Goal: Task Accomplishment & Management: Manage account settings

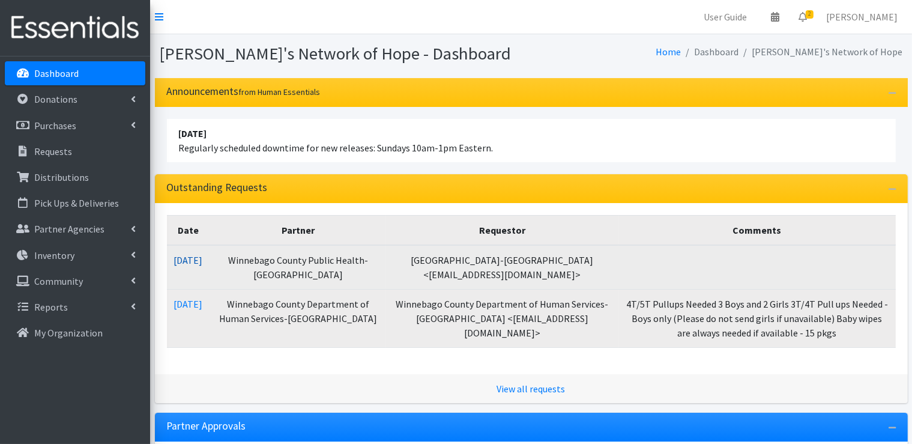
click at [199, 262] on link "09/08/2025" at bounding box center [188, 260] width 29 height 12
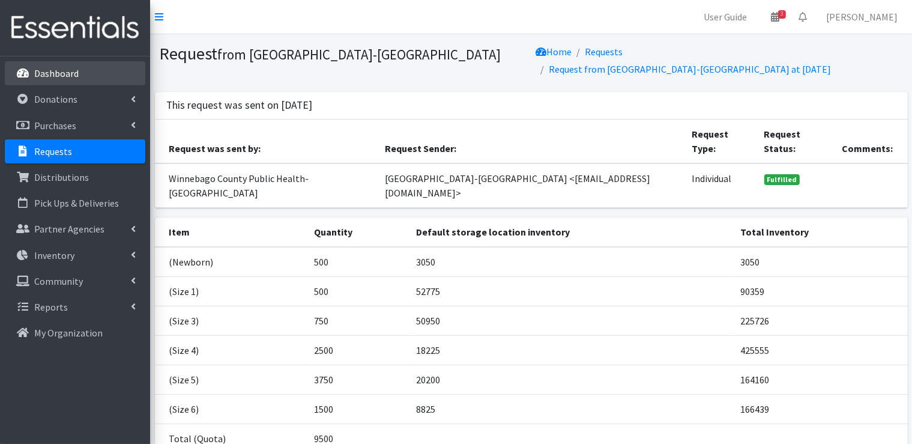
click at [56, 75] on p "Dashboard" at bounding box center [56, 73] width 44 height 12
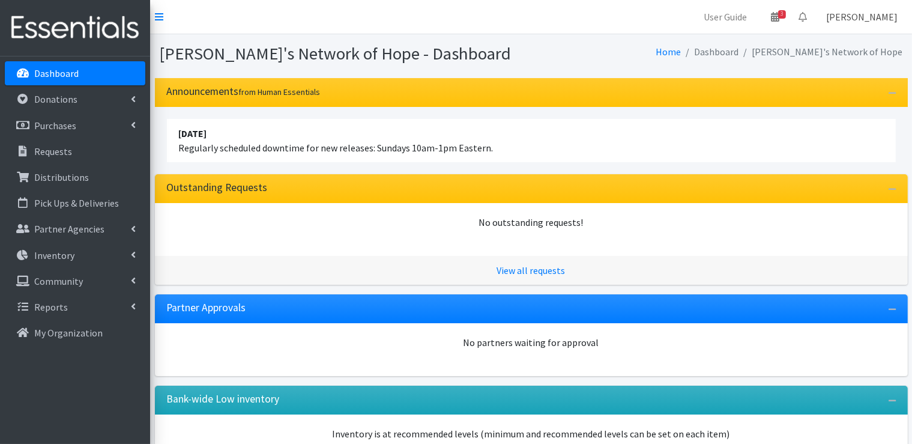
click at [865, 20] on link "[PERSON_NAME]" at bounding box center [862, 17] width 91 height 24
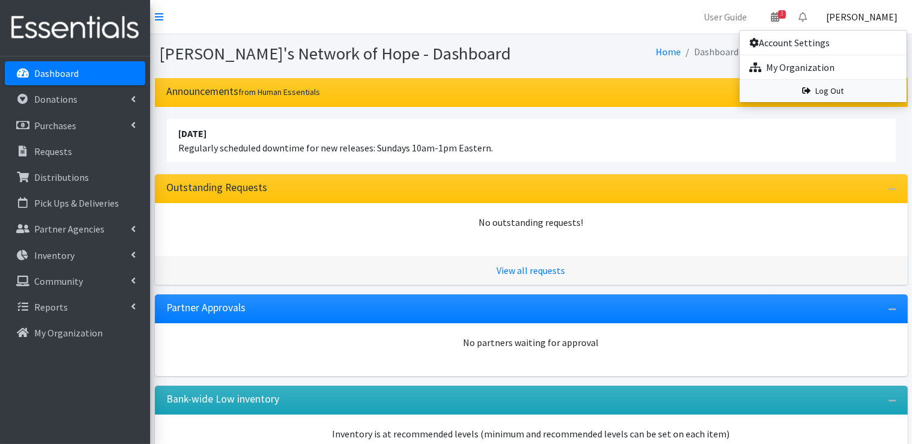
click at [830, 94] on link "Log Out" at bounding box center [823, 91] width 167 height 22
